Goal: Navigation & Orientation: Find specific page/section

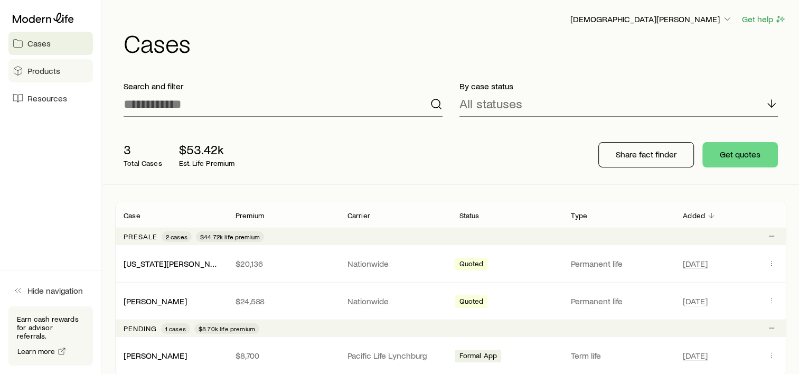
click at [44, 70] on span "Products" at bounding box center [43, 70] width 33 height 11
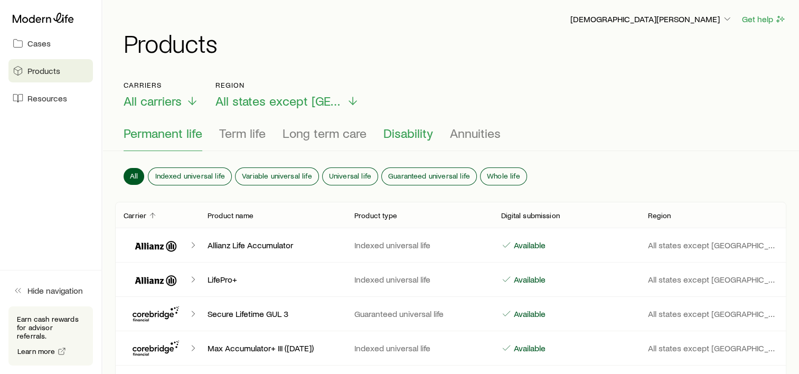
click at [405, 133] on span "Disability" at bounding box center [408, 133] width 50 height 15
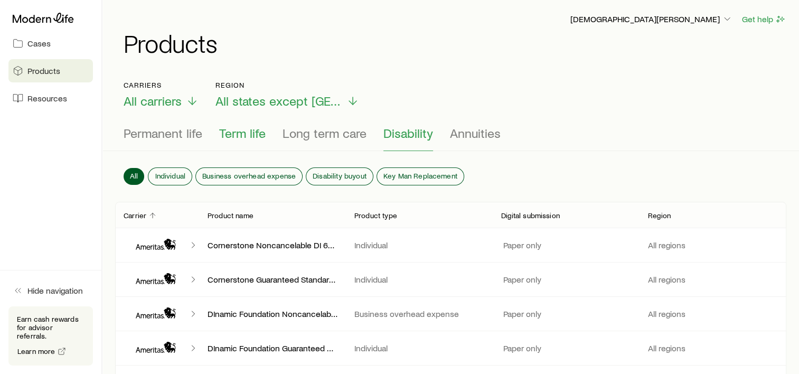
click at [256, 137] on span "Term life" at bounding box center [242, 133] width 46 height 15
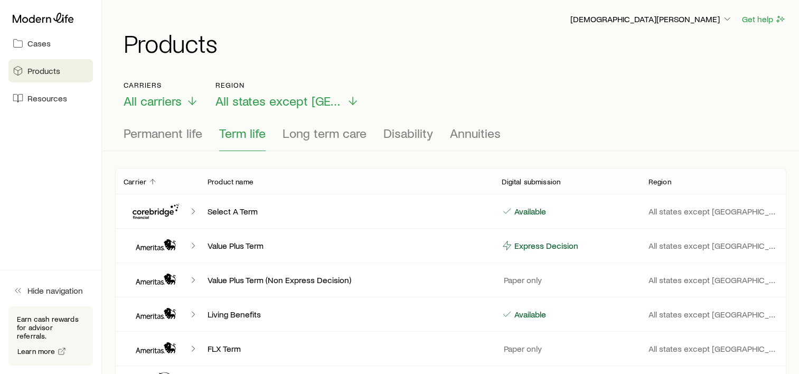
click at [34, 23] on div at bounding box center [50, 17] width 84 height 19
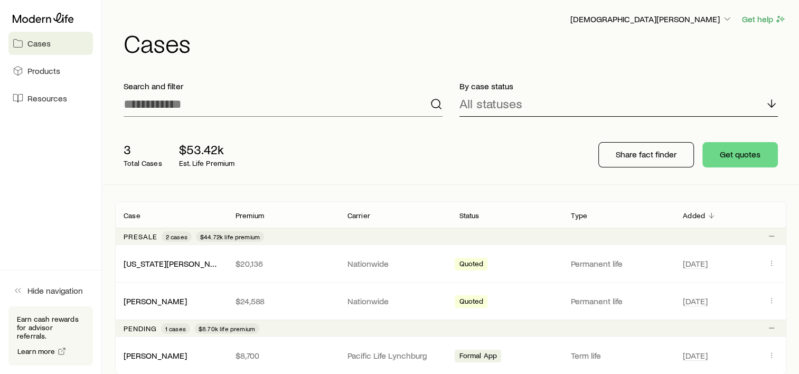
click at [491, 108] on p "All statuses" at bounding box center [490, 103] width 63 height 15
click at [410, 66] on div "[DEMOGRAPHIC_DATA][PERSON_NAME] Get help Cases" at bounding box center [450, 34] width 671 height 68
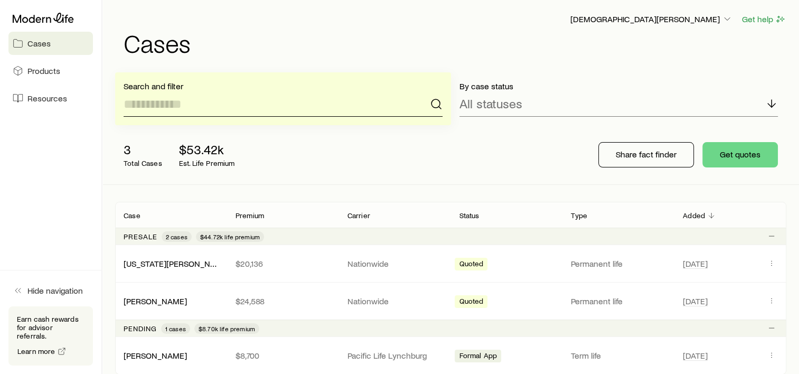
click at [186, 109] on input at bounding box center [283, 103] width 319 height 25
click at [240, 36] on h1 "Cases" at bounding box center [455, 42] width 662 height 25
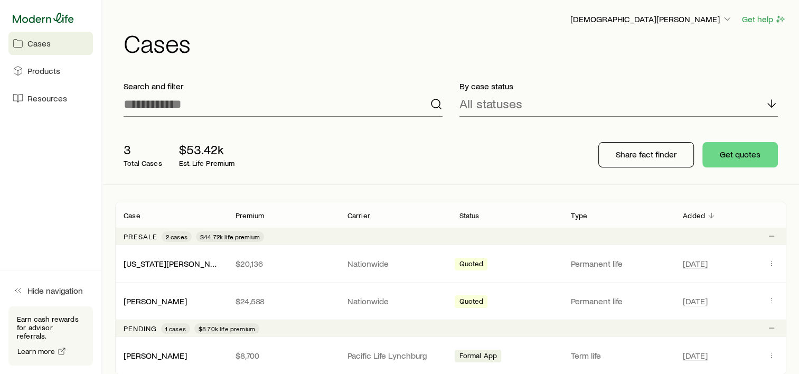
click at [42, 17] on icon at bounding box center [43, 18] width 61 height 11
click at [703, 18] on p "[DEMOGRAPHIC_DATA][PERSON_NAME]" at bounding box center [651, 19] width 162 height 11
click at [48, 18] on icon at bounding box center [43, 18] width 61 height 10
click at [38, 107] on link "Resources" at bounding box center [50, 98] width 84 height 23
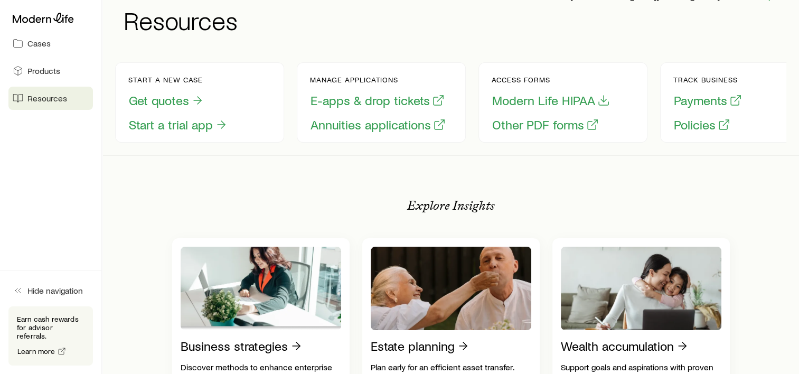
scroll to position [24, 0]
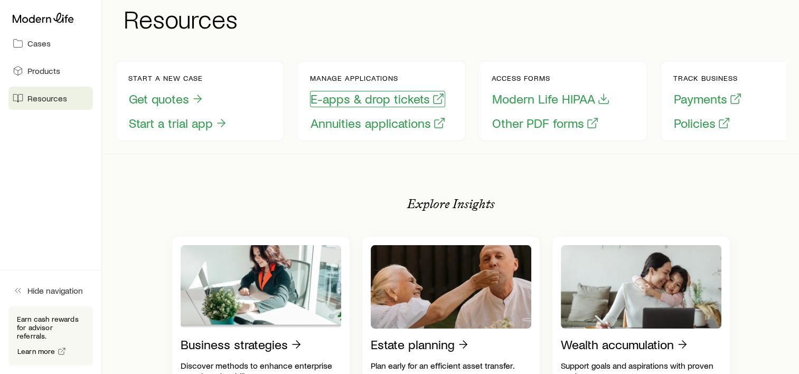
click at [377, 95] on button "E-apps & drop tickets" at bounding box center [377, 99] width 135 height 16
